Goal: Transaction & Acquisition: Purchase product/service

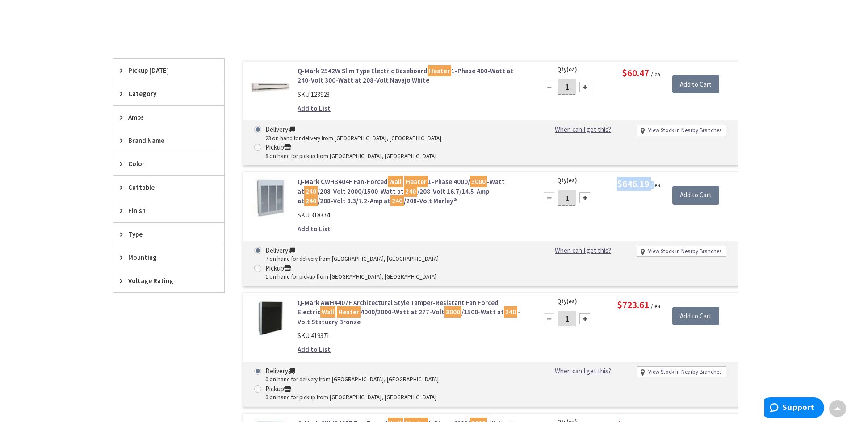
scroll to position [204, 0]
click at [776, 114] on div "Skip to Content Toggle Nav Search Cart My Cart Close" at bounding box center [425, 286] width 851 height 943
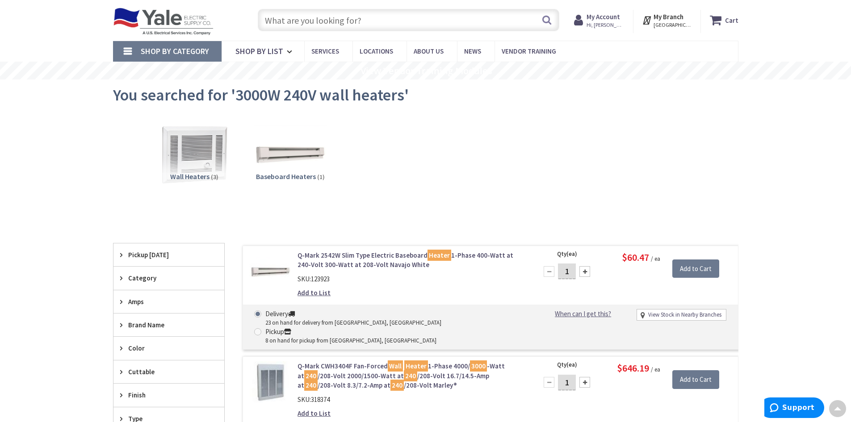
scroll to position [0, 0]
